Goal: Find specific page/section: Find specific page/section

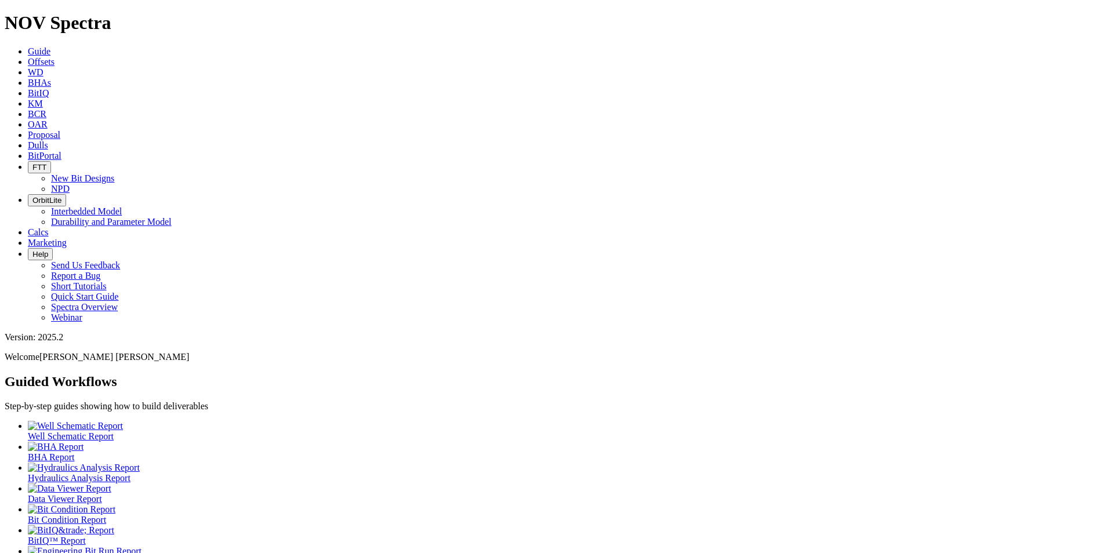
click at [48, 140] on link "Dulls" at bounding box center [38, 145] width 20 height 10
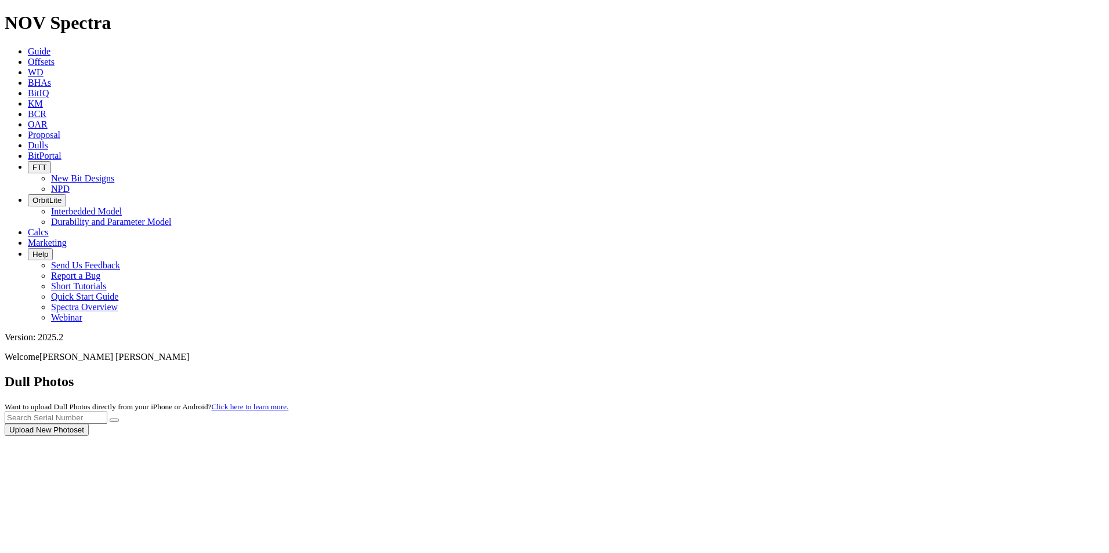
click at [885, 436] on div at bounding box center [555, 436] width 1100 height 0
click at [107, 412] on input "text" at bounding box center [56, 418] width 103 height 12
type input "A320075"
click at [119, 419] on button "submit" at bounding box center [114, 420] width 9 height 3
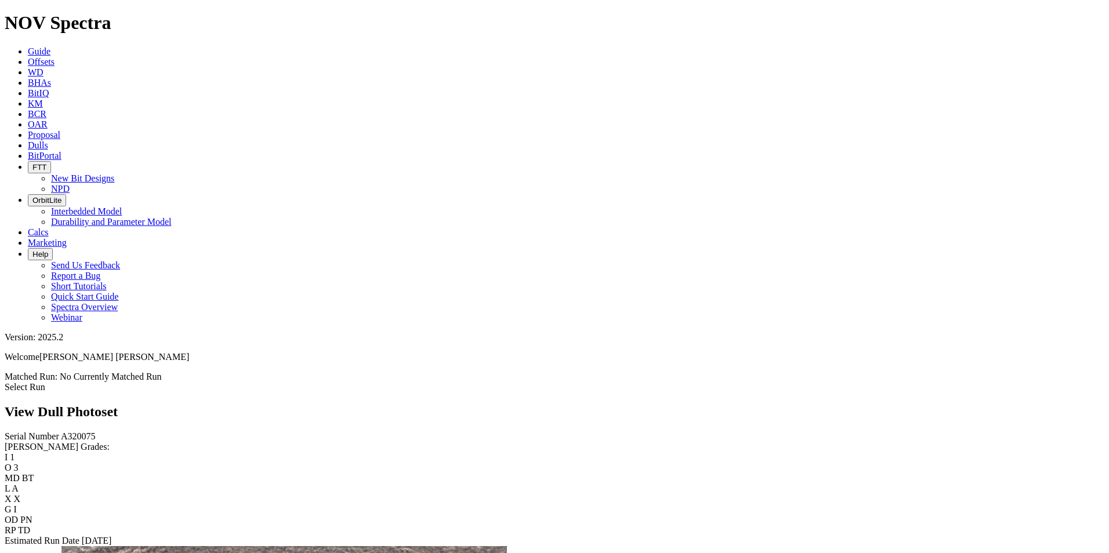
drag, startPoint x: 646, startPoint y: 300, endPoint x: 820, endPoint y: 278, distance: 175.5
drag, startPoint x: 639, startPoint y: 310, endPoint x: 927, endPoint y: 343, distance: 290.1
